Goal: Ask a question: Seek information or help from site administrators or community

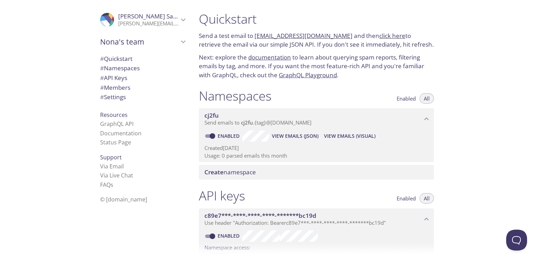
click at [21, 32] on div ".cls-1 { fill: #6d5ca8; } .cls-2 { fill: #3fc191; } .cls-3 { fill: #3b4752; } .…" at bounding box center [96, 127] width 193 height 254
click at [107, 71] on span "# Namespaces" at bounding box center [120, 68] width 40 height 8
click at [111, 184] on span "s" at bounding box center [112, 185] width 3 height 8
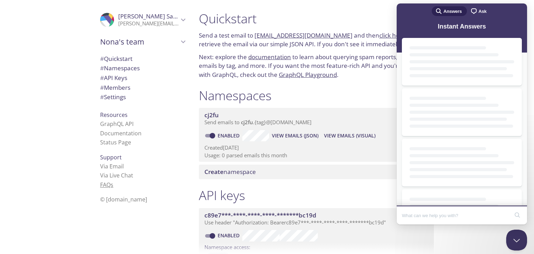
scroll to position [0, 0]
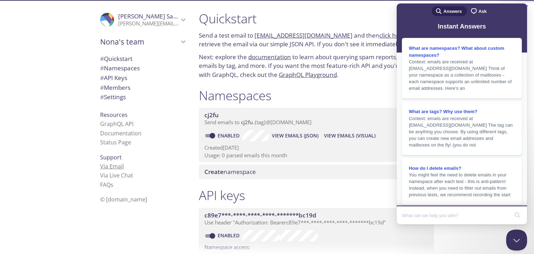
click at [107, 167] on link "Via Email" at bounding box center [112, 166] width 24 height 8
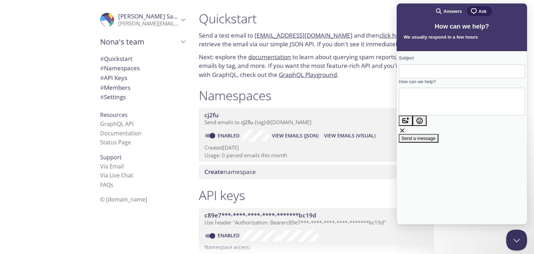
click at [438, 71] on input "Subject" at bounding box center [461, 71] width 115 height 13
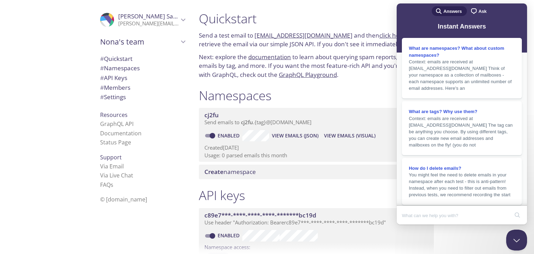
click at [360, 12] on h1 "Quickstart" at bounding box center [316, 19] width 235 height 16
click at [466, 230] on div "Quickstart Send a test email to cj2fu.test@inbox.testmail.app and then click he…" at bounding box center [363, 127] width 341 height 254
click at [480, 53] on div "What are namespaces? What about custom namespaces?" at bounding box center [462, 51] width 106 height 14
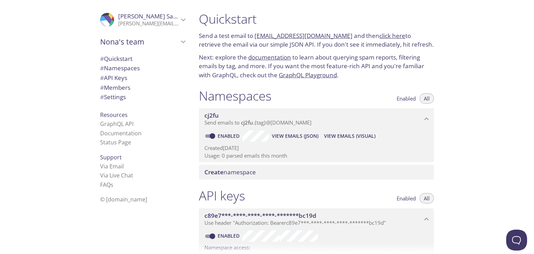
click at [296, 122] on span "Send emails to cj2fu . {tag} @[DOMAIN_NAME]" at bounding box center [257, 122] width 107 height 7
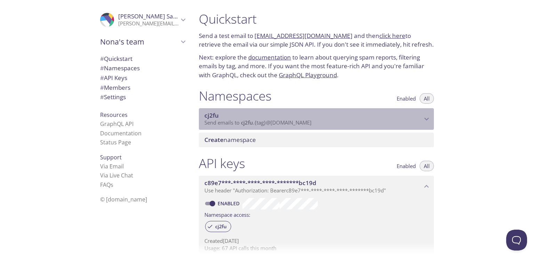
click at [296, 122] on span "Send emails to cj2fu . {tag} @inbox.testmail.app" at bounding box center [257, 122] width 107 height 7
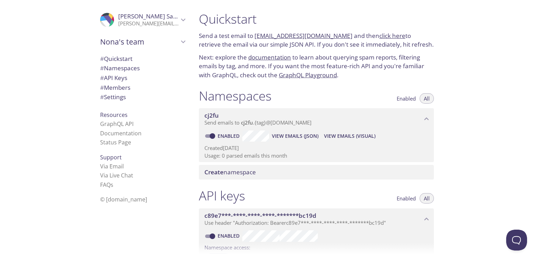
click at [223, 174] on span "Create namespace" at bounding box center [229, 172] width 51 height 8
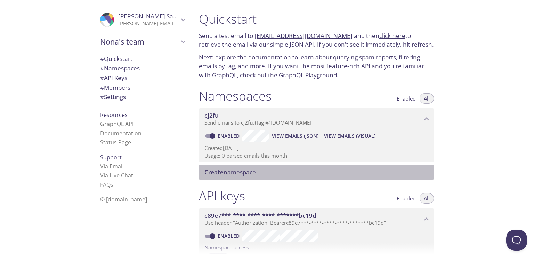
click at [119, 96] on span "# Settings" at bounding box center [113, 97] width 26 height 8
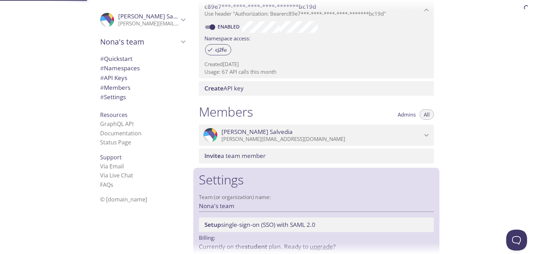
scroll to position [241, 0]
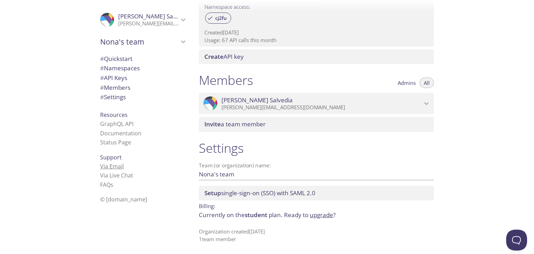
click at [109, 164] on link "Via Email" at bounding box center [112, 166] width 24 height 8
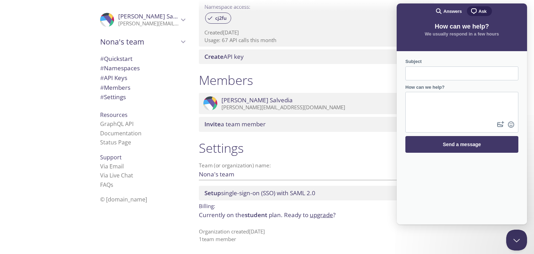
scroll to position [0, 0]
click at [483, 12] on span "Ask" at bounding box center [482, 11] width 8 height 7
click at [95, 182] on div "Support Via Email Via Live Chat FAQ s" at bounding box center [143, 171] width 96 height 42
click at [100, 184] on link "FAQ s" at bounding box center [106, 185] width 13 height 8
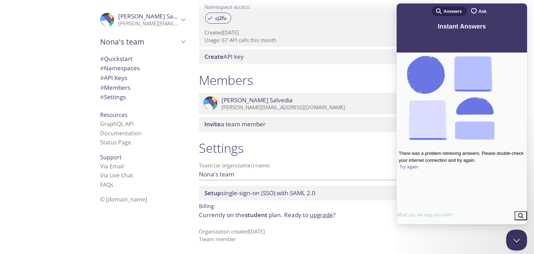
click at [418, 164] on span "Try again" at bounding box center [408, 166] width 19 height 5
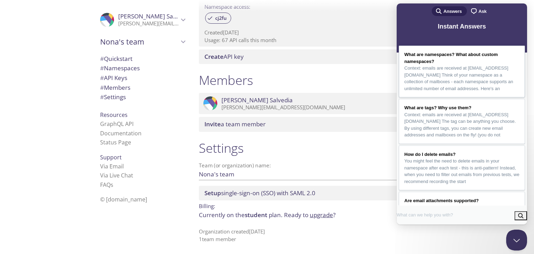
click at [488, 87] on span "Context: emails are received at namespace.tag@inbox.testmail.app Think of your …" at bounding box center [461, 78] width 115 height 27
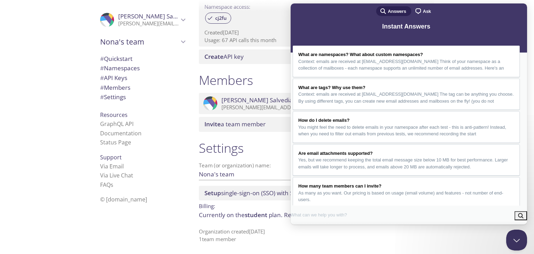
click at [305, 228] on button "Close" at bounding box center [298, 232] width 13 height 9
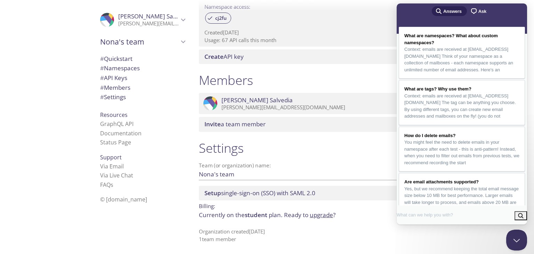
scroll to position [9, 0]
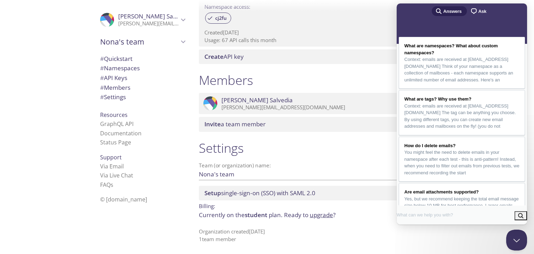
click at [478, 7] on div "chat-square Ask" at bounding box center [478, 11] width 17 height 8
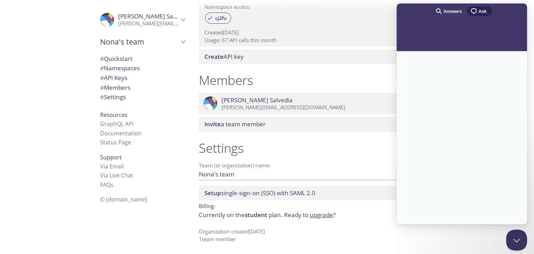
scroll to position [0, 0]
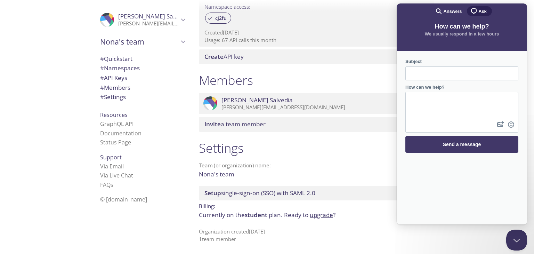
click at [432, 68] on input "Subject" at bounding box center [462, 73] width 102 height 13
type input "setting my testmail in .env"
click at [440, 106] on textarea "How can we help?" at bounding box center [462, 105] width 112 height 27
paste textarea "MAIL_MAILER=smtp MAIL_HOST=smtp.testmail.app MAIL_PORT=587 MAIL_USERNAME=cj2fu …"
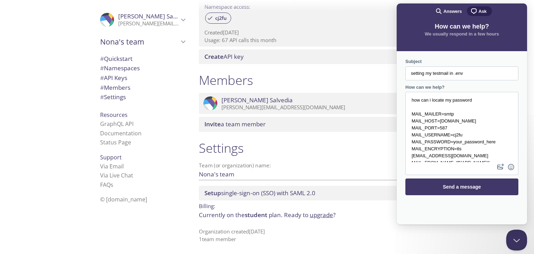
scroll to position [10, 0]
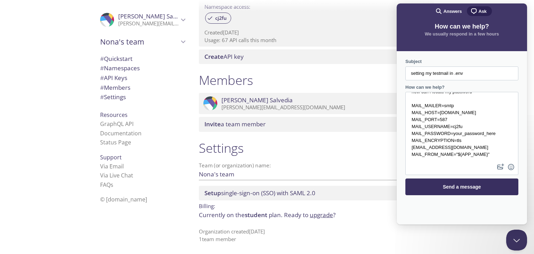
type textarea "how can i locate my password MAIL_MAILER=smtp MAIL_HOST=smtp.testmail.app MAIL_…"
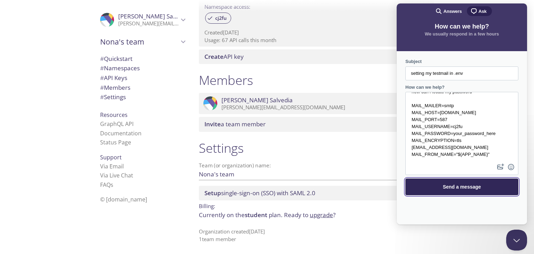
click at [462, 181] on span "Send a message" at bounding box center [462, 187] width 98 height 16
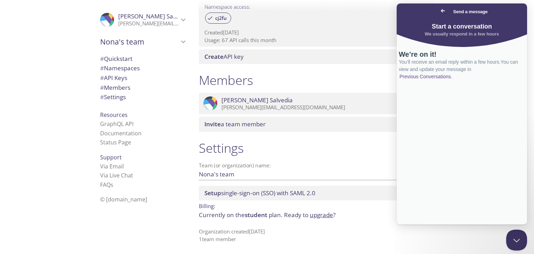
click at [439, 13] on span "Go back" at bounding box center [443, 11] width 8 height 8
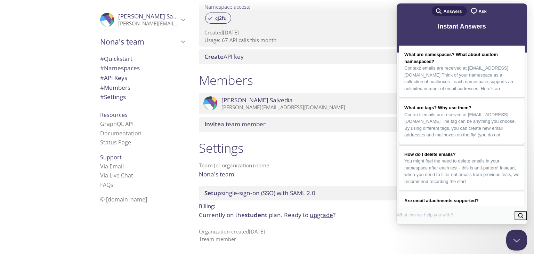
click at [55, 172] on div ".cls-1 { fill: #6d5ca8; } .cls-2 { fill: #3fc191; } .cls-3 { fill: #3b4752; } .…" at bounding box center [96, 127] width 193 height 254
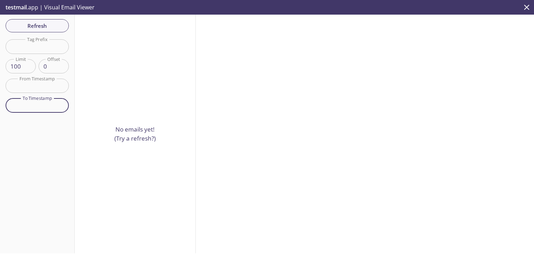
click at [52, 107] on input "text" at bounding box center [37, 105] width 63 height 14
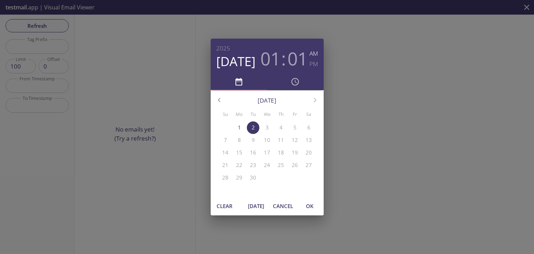
click at [367, 57] on div "2025 Sep 2 01 : 01 AM PM September 2025 Su Mo Tu We Th Fr Sa 31 1 2 3 4 5 6 7 8…" at bounding box center [267, 127] width 534 height 254
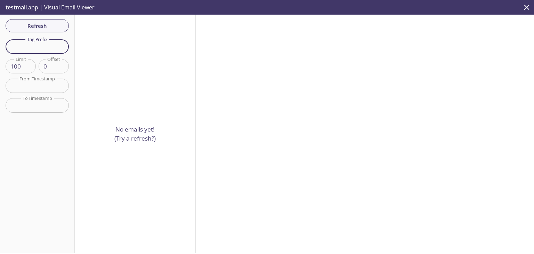
click at [51, 47] on input "text" at bounding box center [37, 46] width 63 height 14
click at [205, 46] on div at bounding box center [365, 134] width 338 height 238
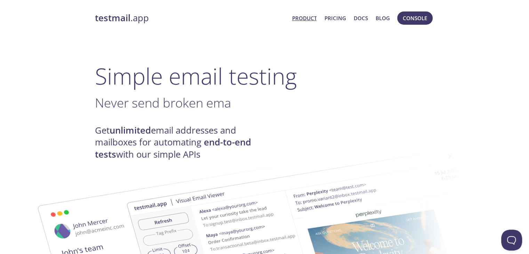
click at [136, 21] on link "testmail .app" at bounding box center [191, 18] width 192 height 12
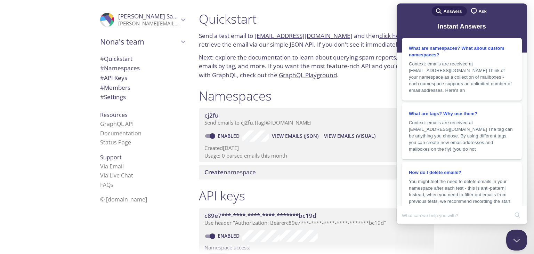
scroll to position [241, 0]
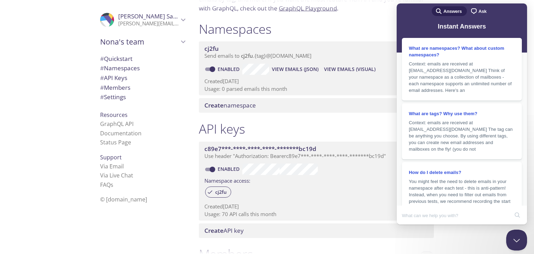
click at [58, 70] on div ".cls-1 { fill: #6d5ca8; } .cls-2 { fill: #3fc191; } .cls-3 { fill: #3b4752; } .…" at bounding box center [96, 127] width 193 height 254
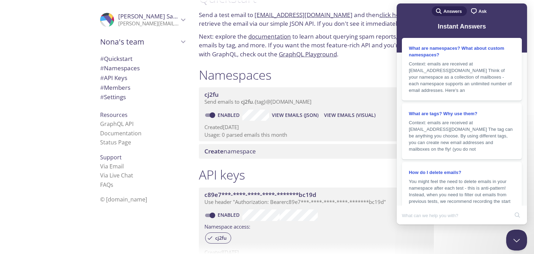
scroll to position [0, 0]
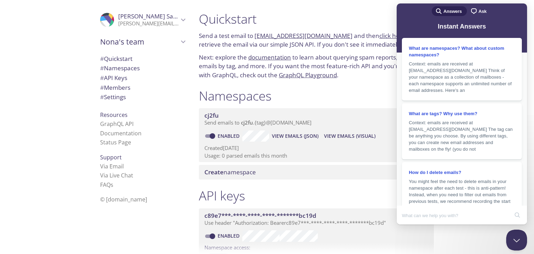
click at [50, 119] on div ".cls-1 { fill: #6d5ca8; } .cls-2 { fill: #3fc191; } .cls-3 { fill: #3b4752; } .…" at bounding box center [96, 127] width 193 height 254
click at [133, 68] on span "# Namespaces" at bounding box center [120, 68] width 40 height 8
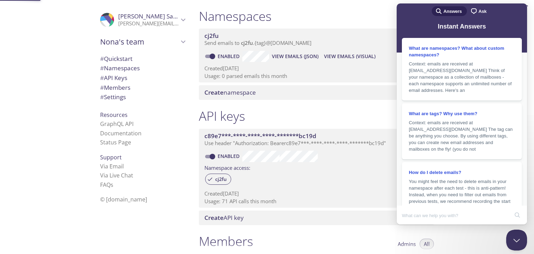
scroll to position [88, 0]
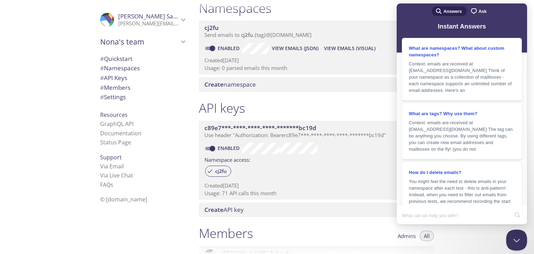
click at [234, 83] on span "Create namespace" at bounding box center [229, 84] width 51 height 8
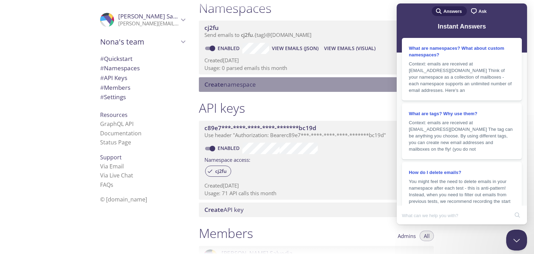
click at [288, 78] on div "Create namespace" at bounding box center [316, 84] width 235 height 15
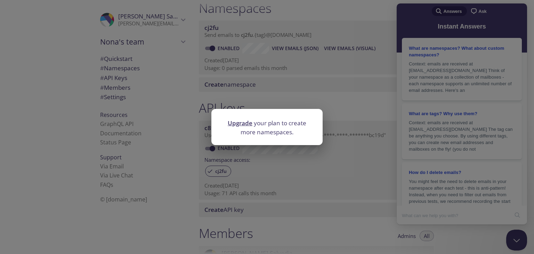
click at [273, 60] on div "Upgrade your plan to create more namespaces." at bounding box center [267, 127] width 534 height 254
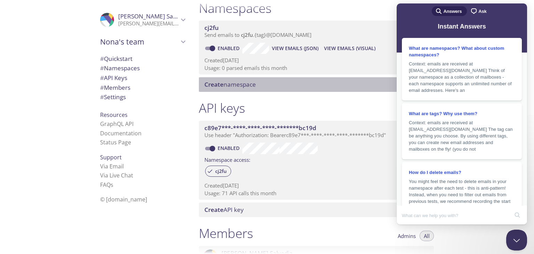
click at [274, 58] on p "Created 1 Sep 2025" at bounding box center [316, 60] width 224 height 7
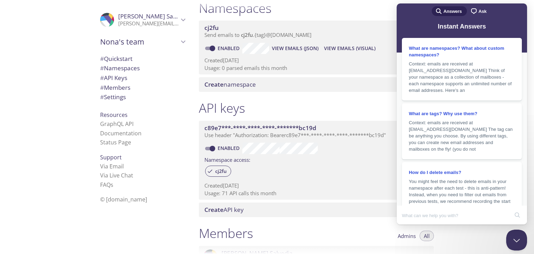
click at [245, 41] on div "cj2fu Send emails to cj2fu . {tag} @inbox.testmail.app" at bounding box center [316, 32] width 235 height 22
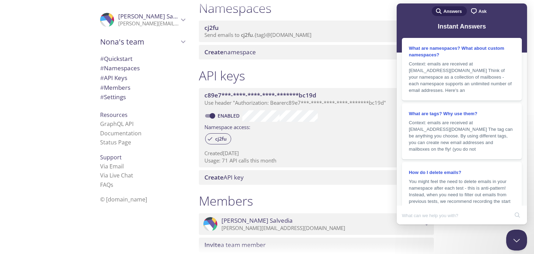
click at [382, 7] on div at bounding box center [267, 5] width 534 height 11
click at [186, 93] on div ".cls-1 { fill: #6d5ca8; } .cls-2 { fill: #3fc191; } .cls-3 { fill: #3b4752; } .…" at bounding box center [141, 127] width 104 height 254
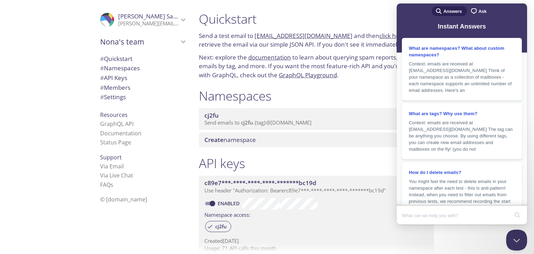
click at [301, 35] on link "[EMAIL_ADDRESS][DOMAIN_NAME]" at bounding box center [303, 36] width 98 height 8
drag, startPoint x: 306, startPoint y: 34, endPoint x: 275, endPoint y: 19, distance: 34.4
click at [273, 19] on h1 "Quickstart" at bounding box center [316, 19] width 235 height 16
click at [513, 236] on button "Close Beacon popover" at bounding box center [515, 238] width 21 height 21
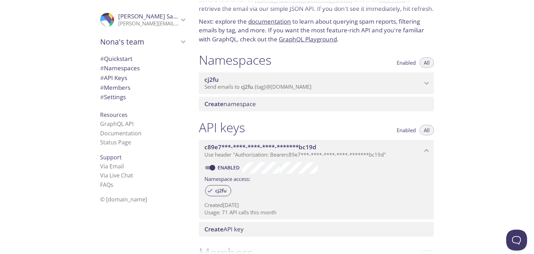
scroll to position [70, 0]
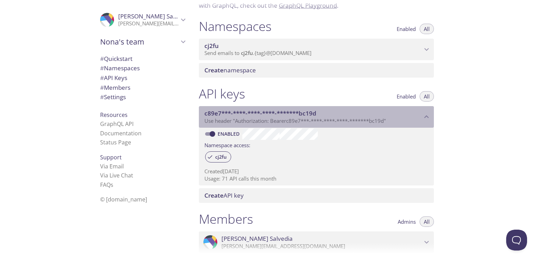
click at [346, 121] on span "Use header "Authorization: Bearer c89e7***-****-****-****-*******bc19d "" at bounding box center [294, 120] width 181 height 7
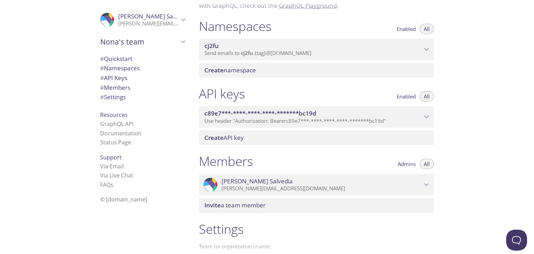
click at [323, 118] on span "Use header "Authorization: Bearer c89e7***-****-****-****-*******bc19d "" at bounding box center [294, 120] width 181 height 7
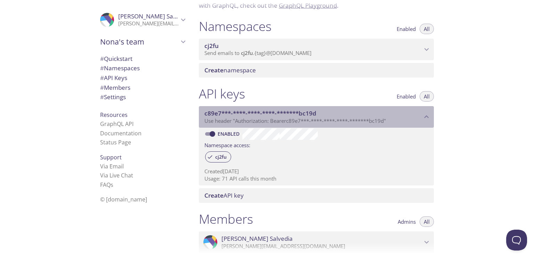
drag, startPoint x: 234, startPoint y: 119, endPoint x: 288, endPoint y: 121, distance: 53.9
click at [287, 121] on span "Use header "Authorization: Bearer c89e7***-****-****-****-*******bc19d "" at bounding box center [294, 120] width 181 height 7
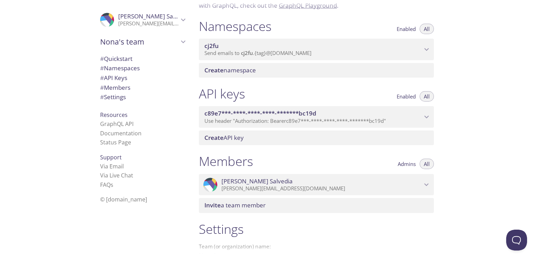
drag, startPoint x: 371, startPoint y: 120, endPoint x: 346, endPoint y: 118, distance: 25.5
click at [346, 118] on span "Use header "Authorization: Bearer c89e7***-****-****-****-*******bc19d "" at bounding box center [294, 120] width 181 height 7
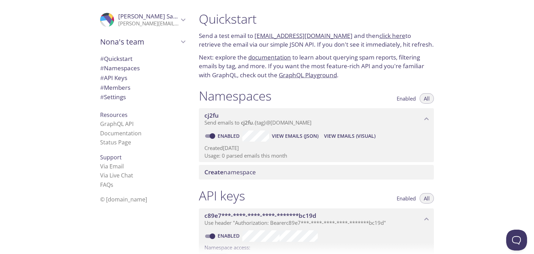
scroll to position [35, 0]
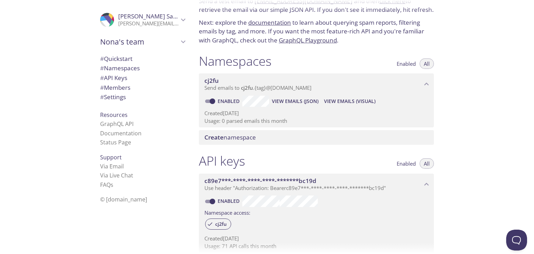
click at [274, 88] on span "Send emails to cj2fu . {tag} @[DOMAIN_NAME]" at bounding box center [257, 87] width 107 height 7
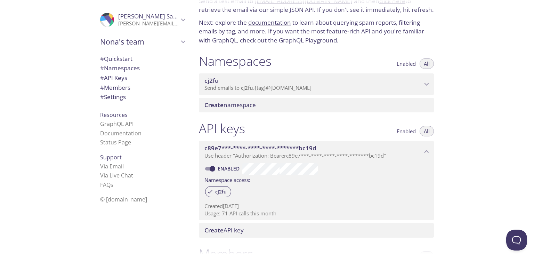
click at [319, 81] on span "cj2fu" at bounding box center [313, 81] width 218 height 8
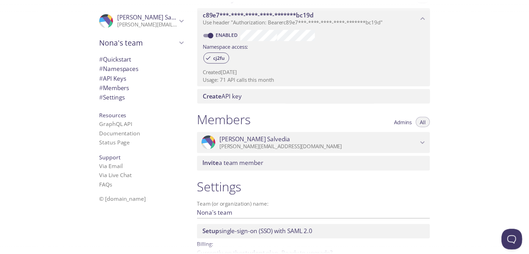
scroll to position [241, 0]
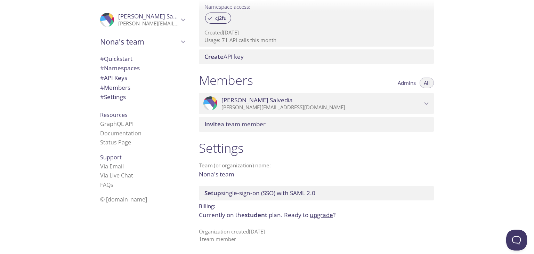
click at [260, 216] on span "student" at bounding box center [256, 215] width 23 height 8
click at [257, 213] on span "student" at bounding box center [256, 215] width 23 height 8
click at [251, 216] on span "student" at bounding box center [256, 215] width 23 height 8
click at [320, 215] on link "upgrade" at bounding box center [321, 215] width 23 height 8
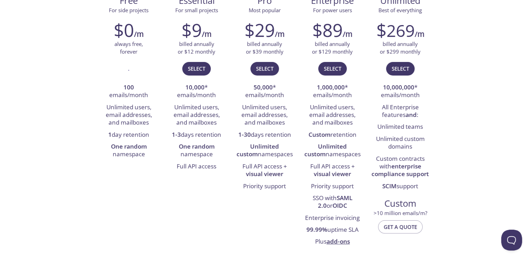
scroll to position [139, 0]
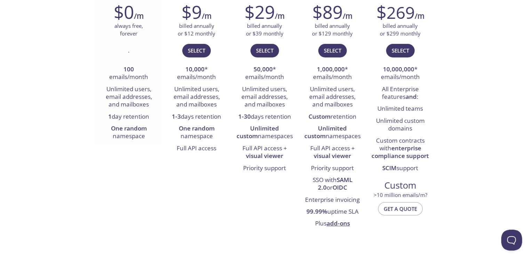
click at [135, 134] on li "One random namespace" at bounding box center [128, 133] width 57 height 20
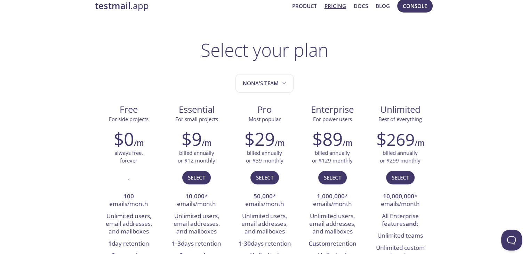
scroll to position [0, 0]
